Goal: Information Seeking & Learning: Learn about a topic

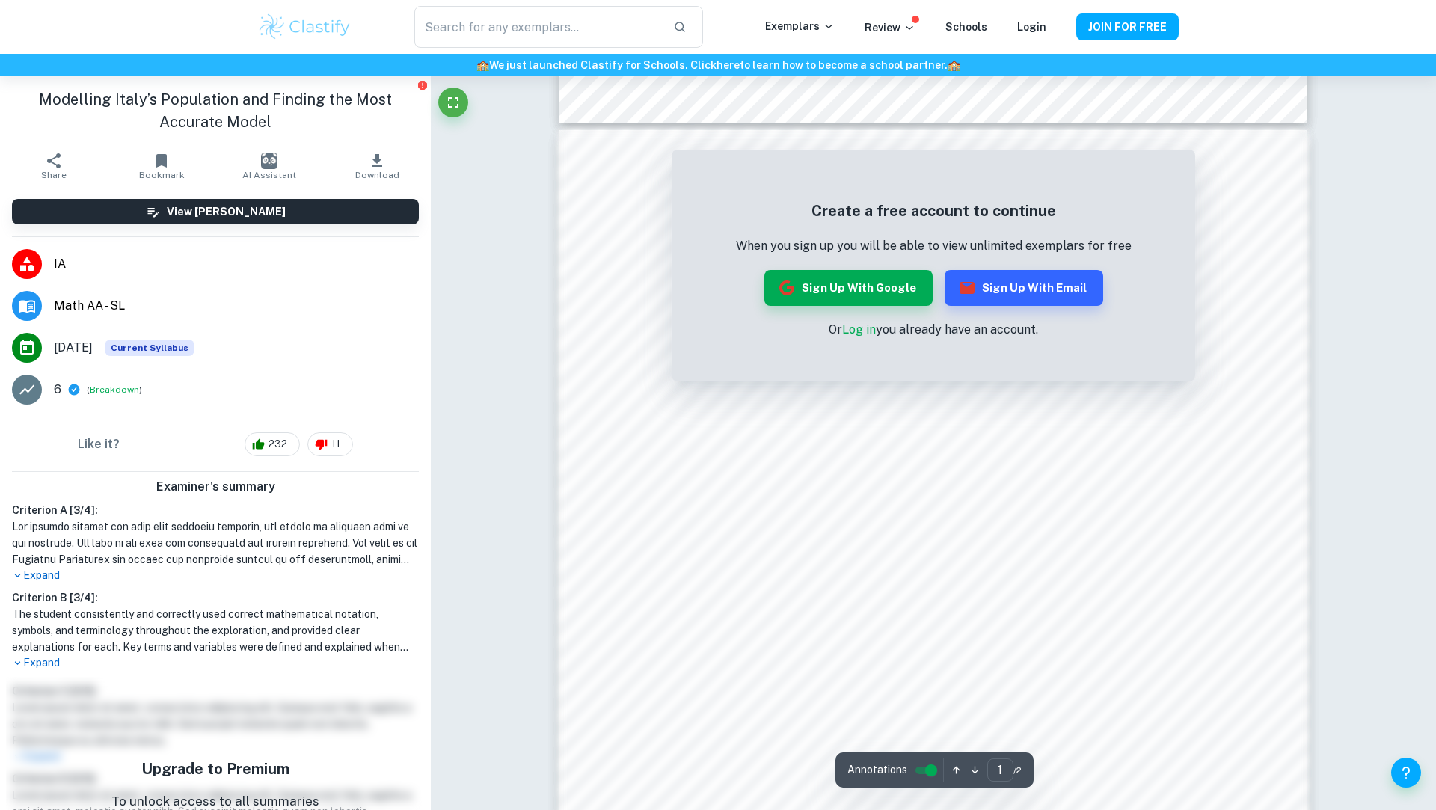
scroll to position [1002, 0]
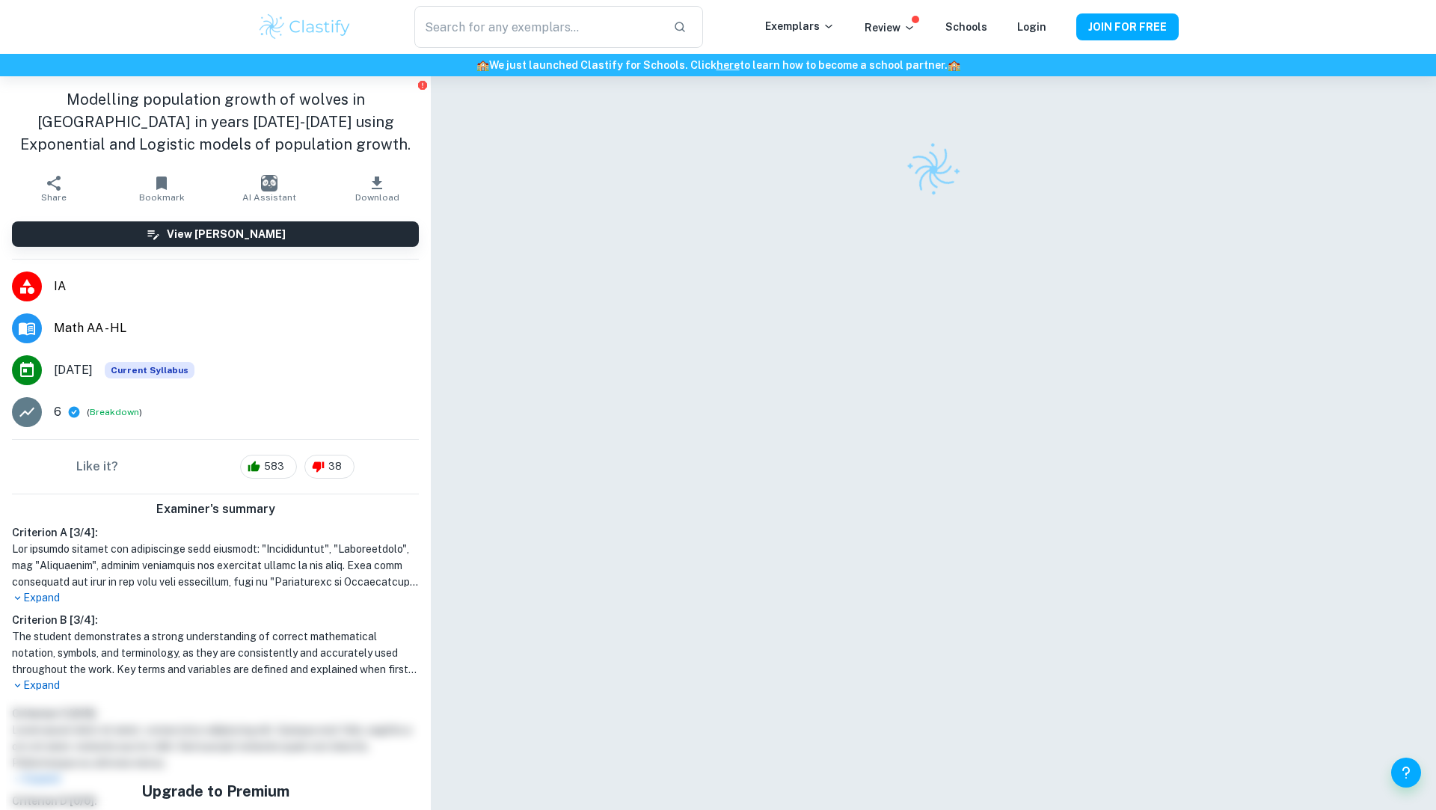
scroll to position [76, 0]
click at [364, 31] on div "​" at bounding box center [558, 27] width 413 height 42
click at [343, 25] on img at bounding box center [304, 27] width 95 height 30
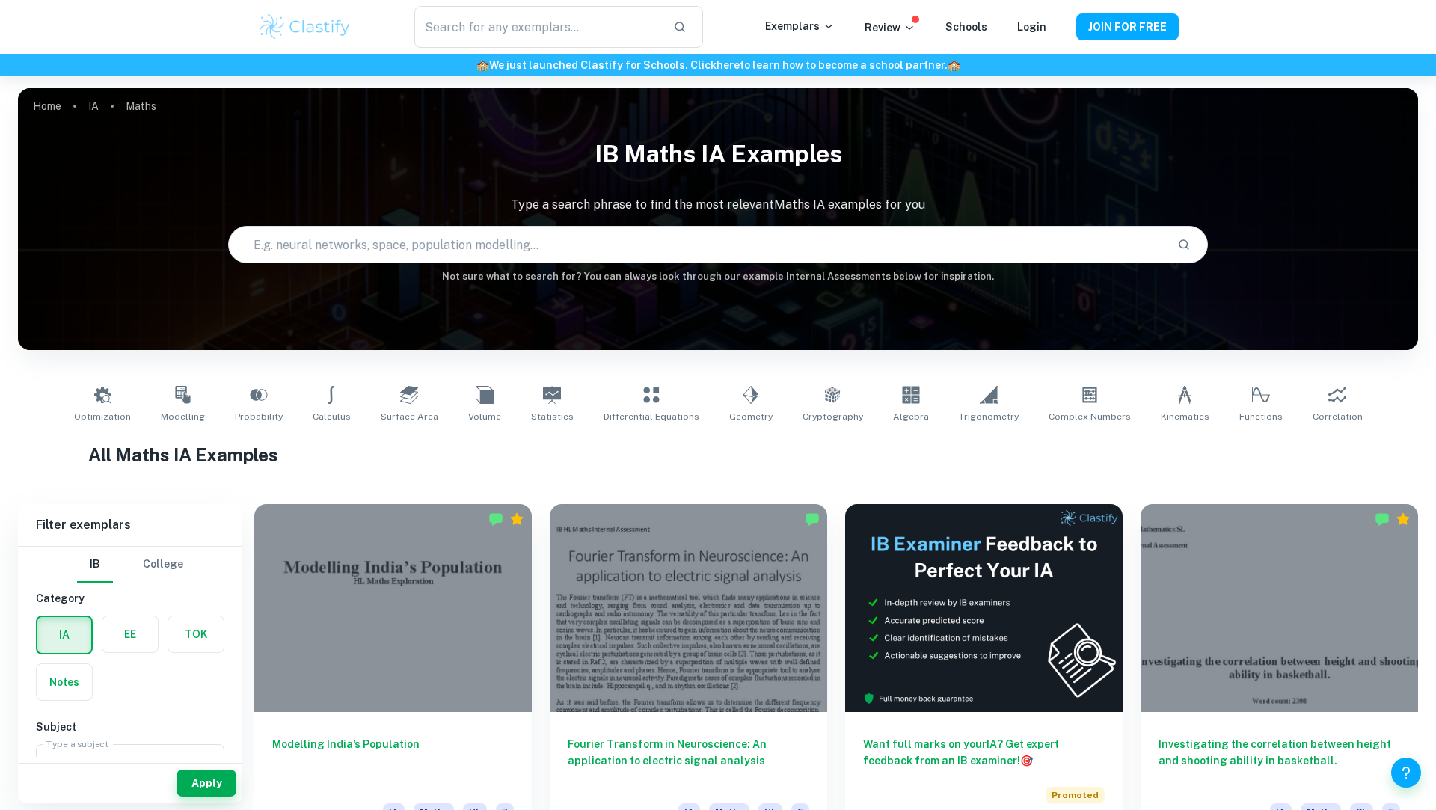
click at [196, 378] on div "Optimization Modelling Probability Calculus Surface Area Volume Statistics Diff…" at bounding box center [718, 404] width 1400 height 73
click at [191, 392] on icon at bounding box center [183, 395] width 18 height 18
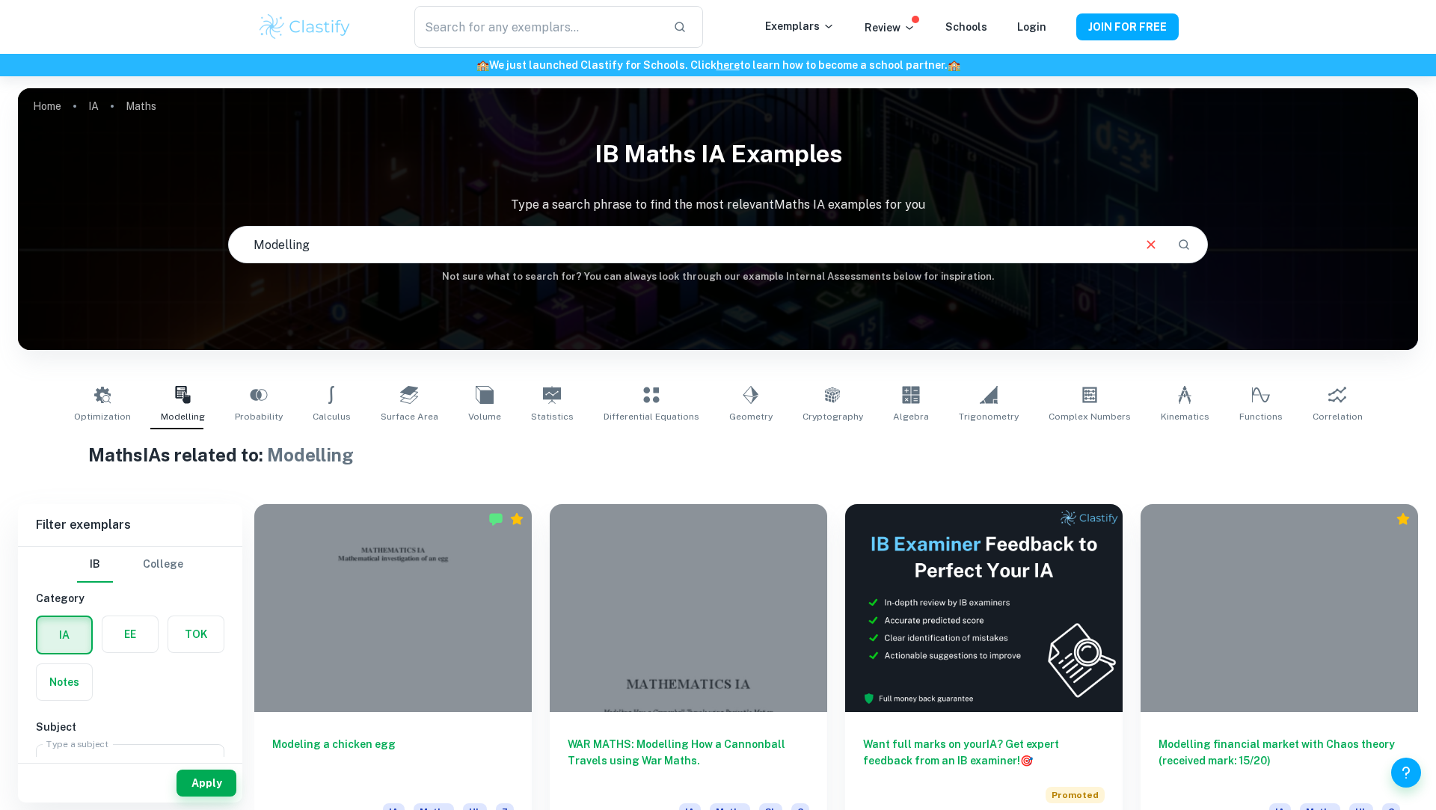
click at [485, 257] on input "text" at bounding box center [680, 245] width 902 height 42
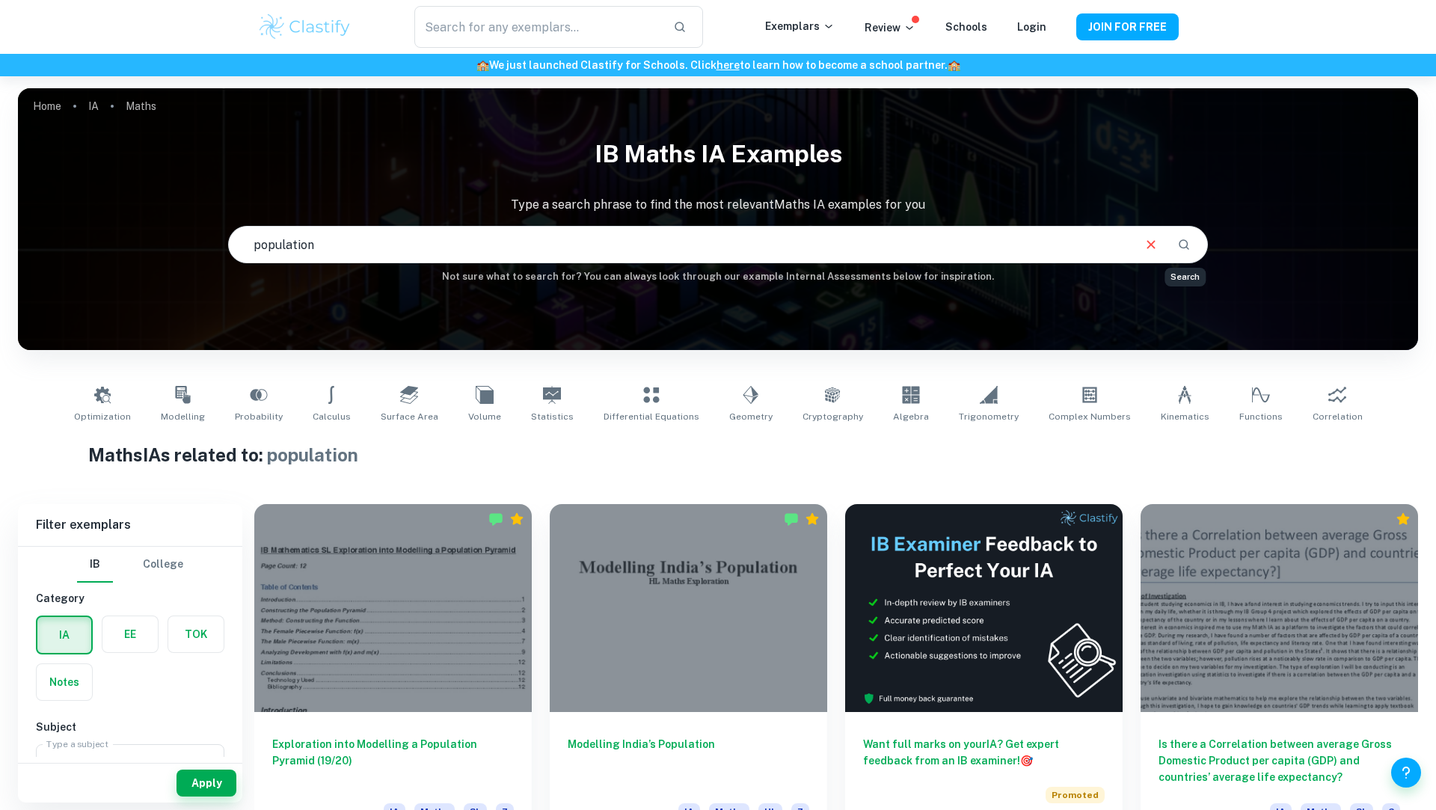
click at [1183, 231] on div "population ​" at bounding box center [718, 245] width 978 height 36
click at [1183, 247] on icon "Search" at bounding box center [1183, 244] width 13 height 13
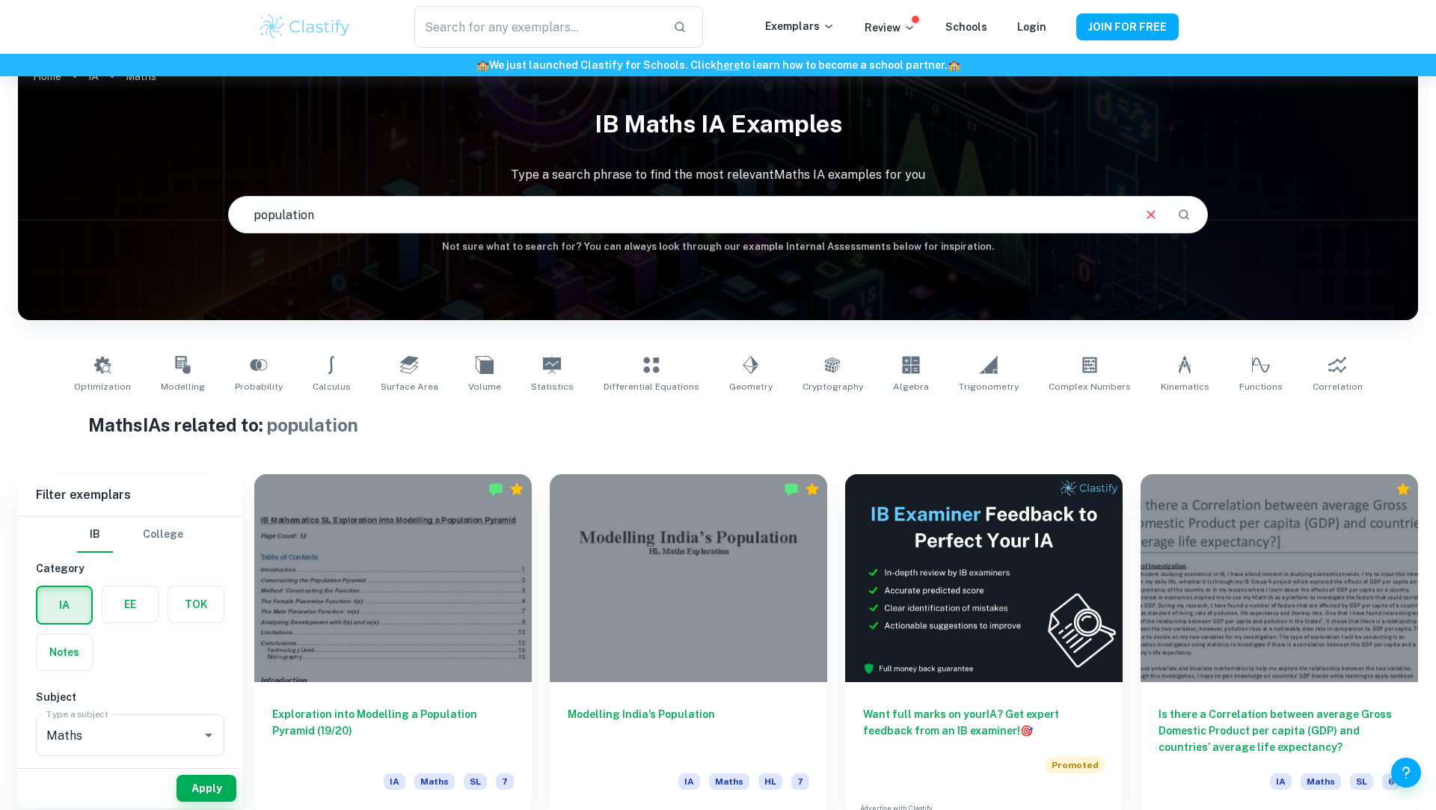
scroll to position [36, 0]
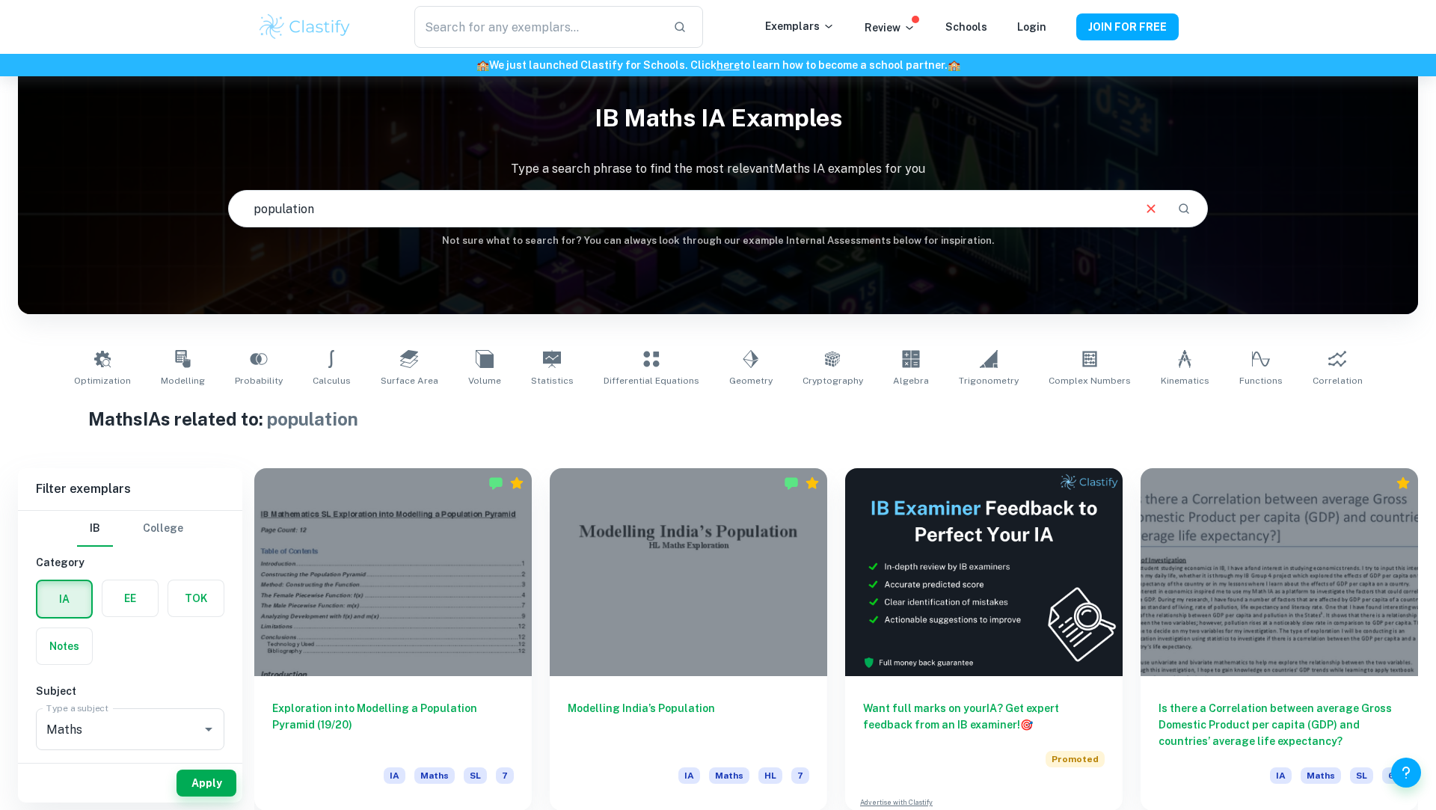
click at [737, 203] on input "population" at bounding box center [680, 209] width 902 height 42
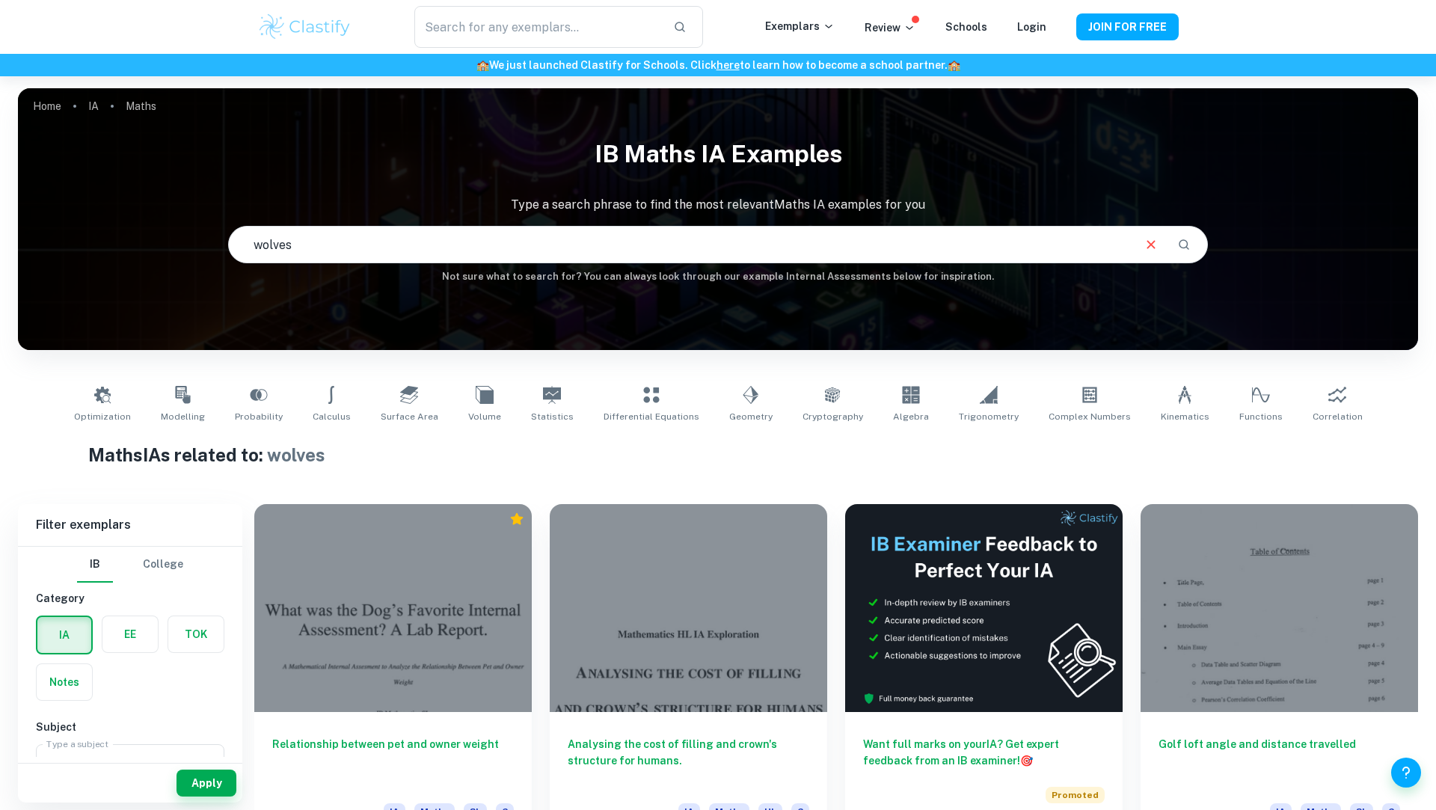
click at [568, 257] on input "wolves" at bounding box center [680, 245] width 902 height 42
type input "population"
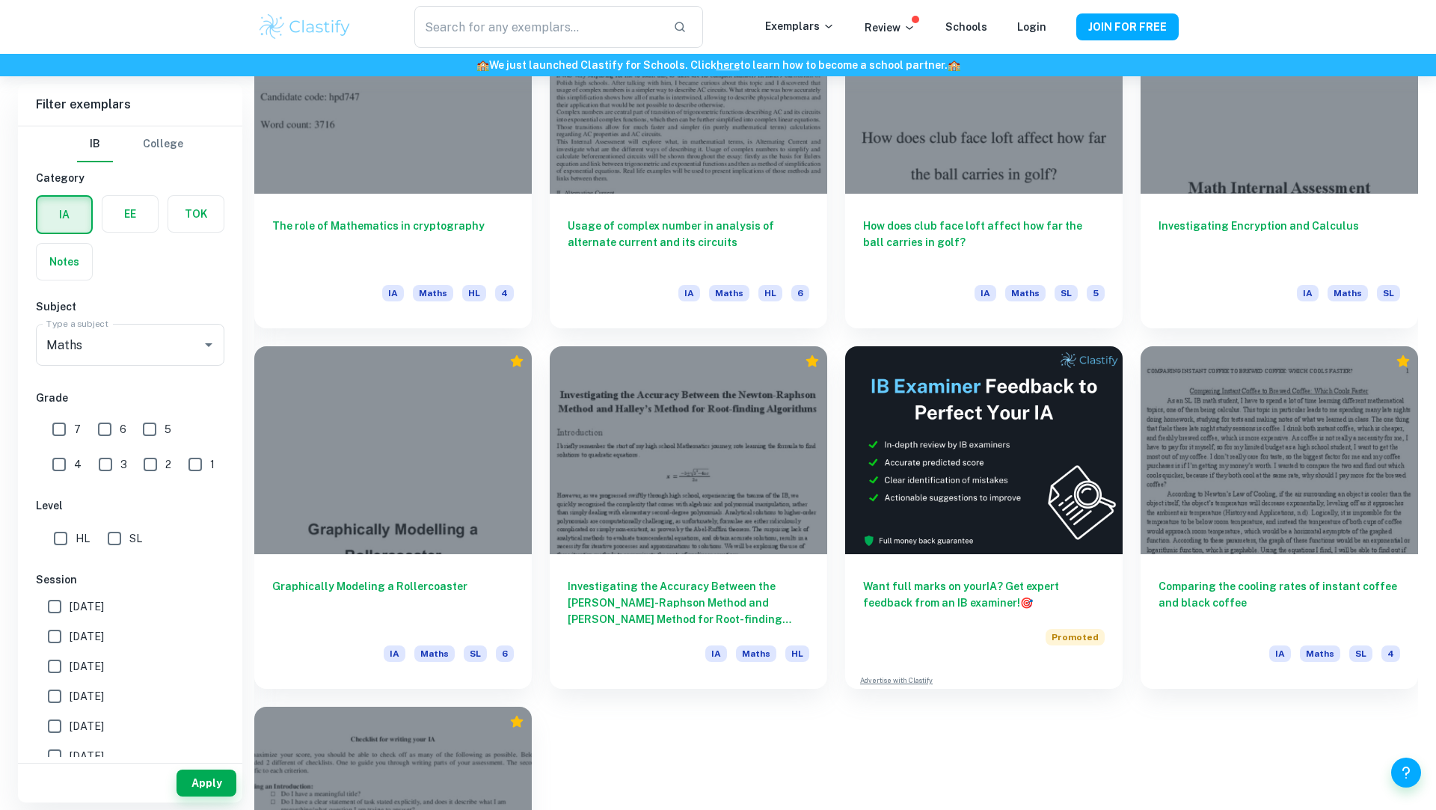
scroll to position [7171, 0]
